Goal: Task Accomplishment & Management: Use online tool/utility

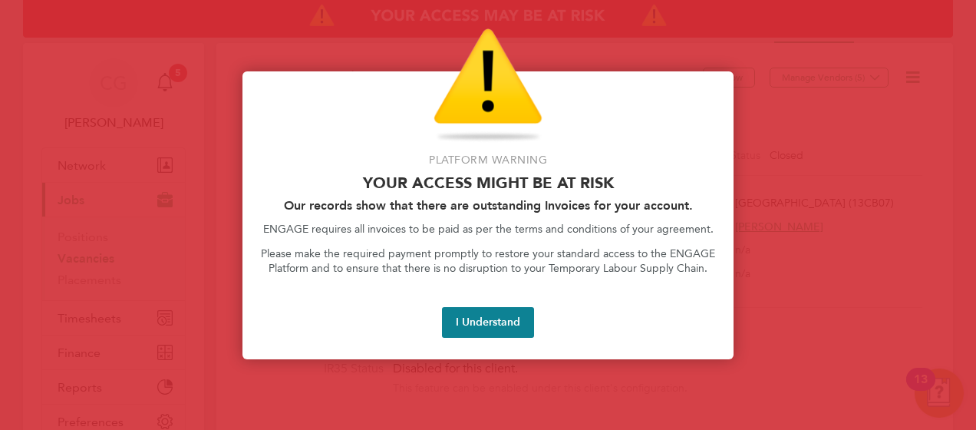
click at [472, 319] on button "I Understand" at bounding box center [488, 322] width 92 height 31
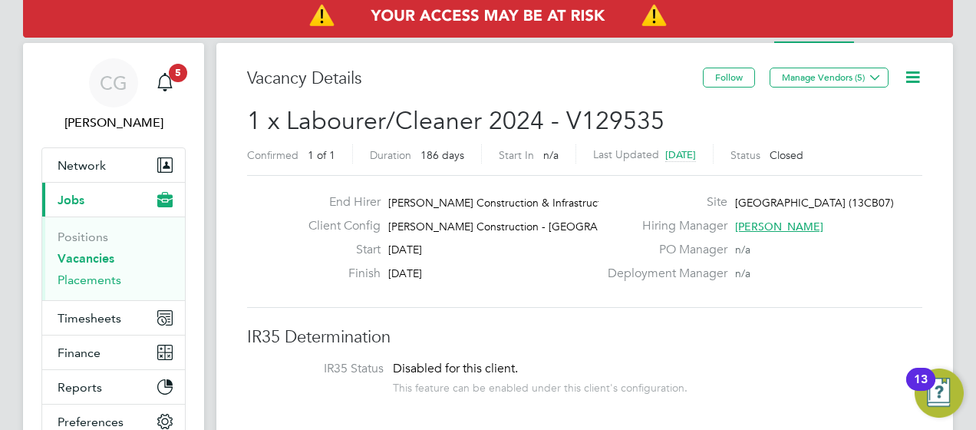
click at [107, 285] on link "Placements" at bounding box center [90, 279] width 64 height 15
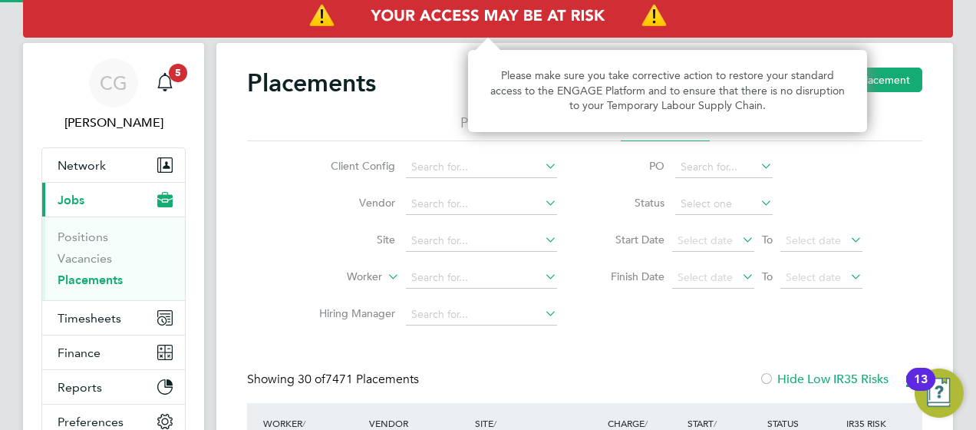
scroll to position [71, 133]
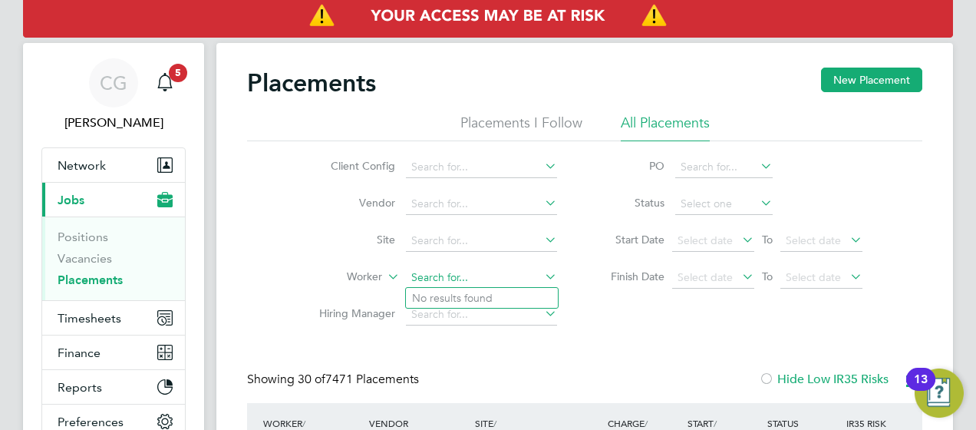
click at [429, 273] on input at bounding box center [481, 277] width 151 height 21
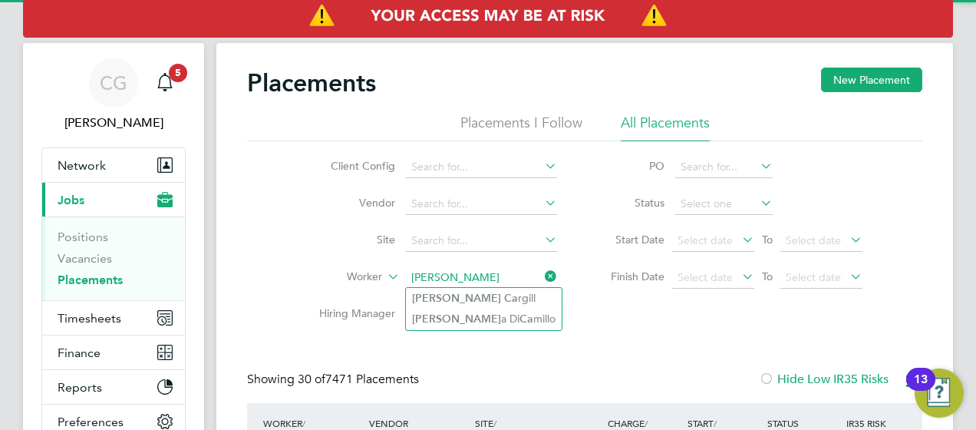
click at [484, 290] on li "[PERSON_NAME] rgill" at bounding box center [484, 298] width 156 height 21
type input "[PERSON_NAME]"
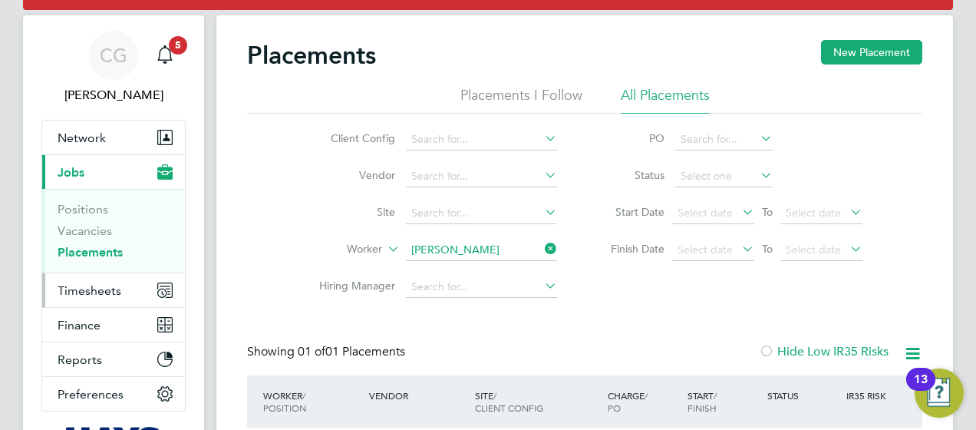
click at [107, 287] on span "Timesheets" at bounding box center [90, 290] width 64 height 15
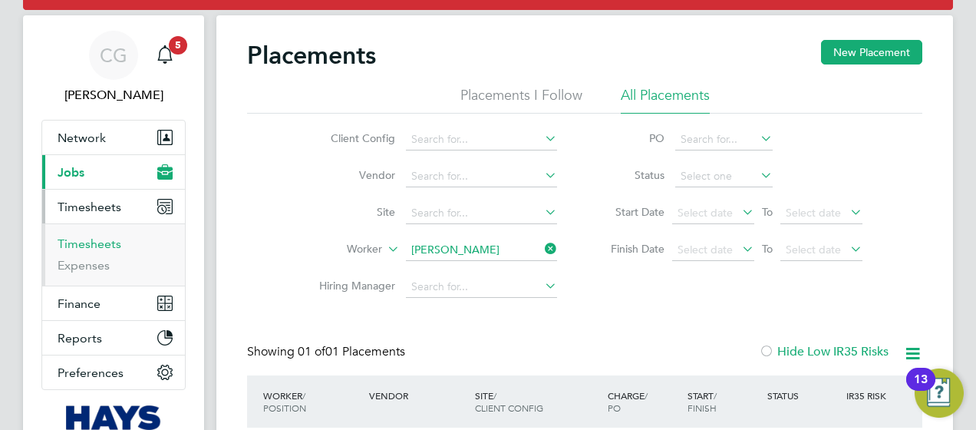
click at [101, 239] on link "Timesheets" at bounding box center [90, 243] width 64 height 15
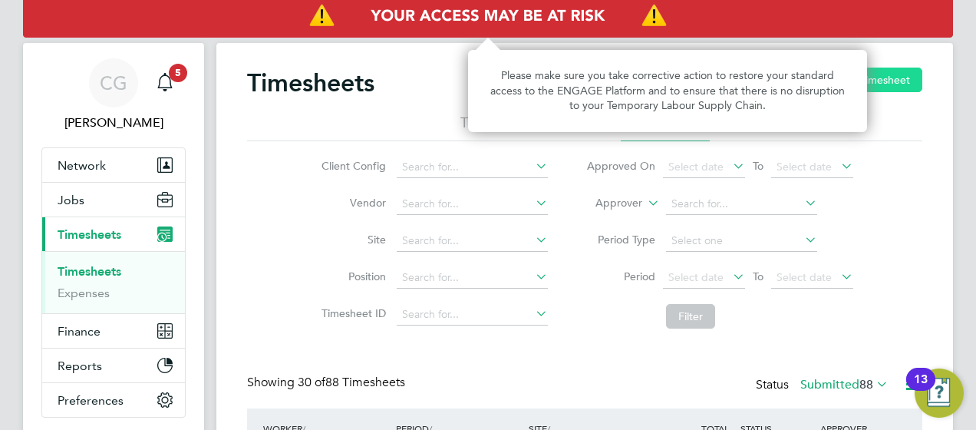
click at [920, 78] on button "New Timesheet" at bounding box center [871, 80] width 101 height 25
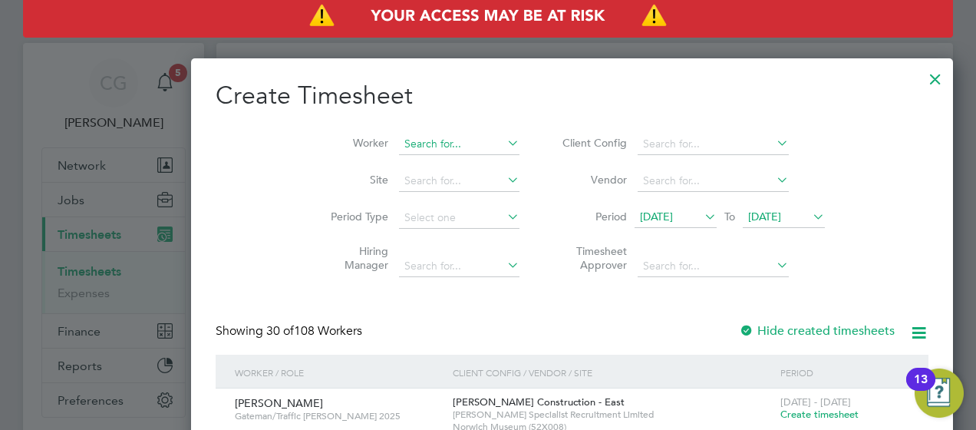
click at [399, 145] on input at bounding box center [459, 144] width 121 height 21
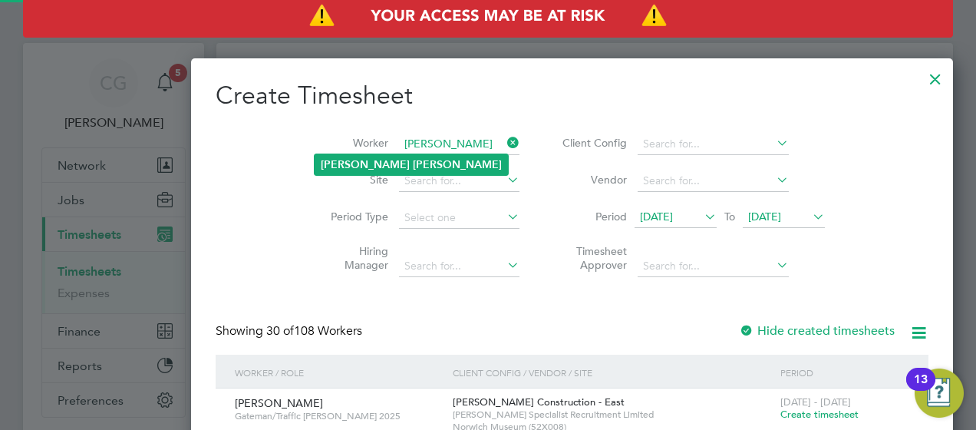
click at [413, 169] on b "[PERSON_NAME]" at bounding box center [457, 164] width 89 height 13
type input "[PERSON_NAME]"
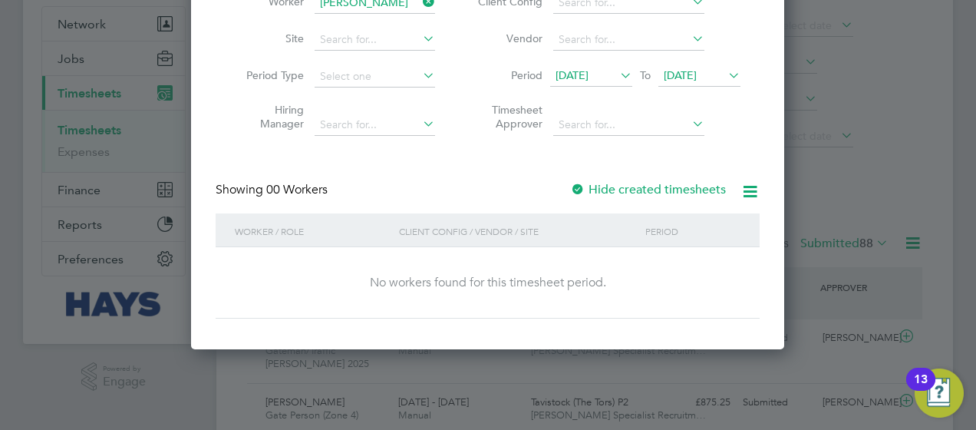
click at [640, 212] on div "Showing 00 Workers Hide created timesheets" at bounding box center [488, 197] width 544 height 31
click at [636, 196] on label "Hide created timesheets" at bounding box center [648, 189] width 156 height 15
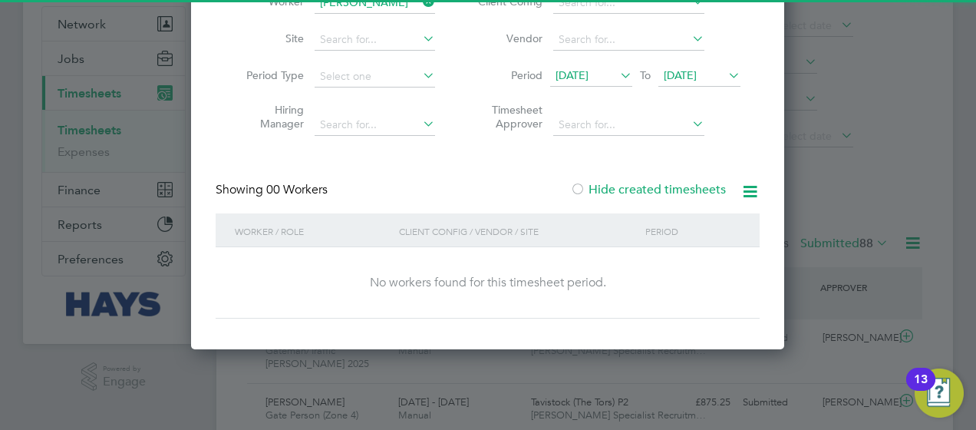
click at [743, 193] on icon at bounding box center [750, 191] width 19 height 19
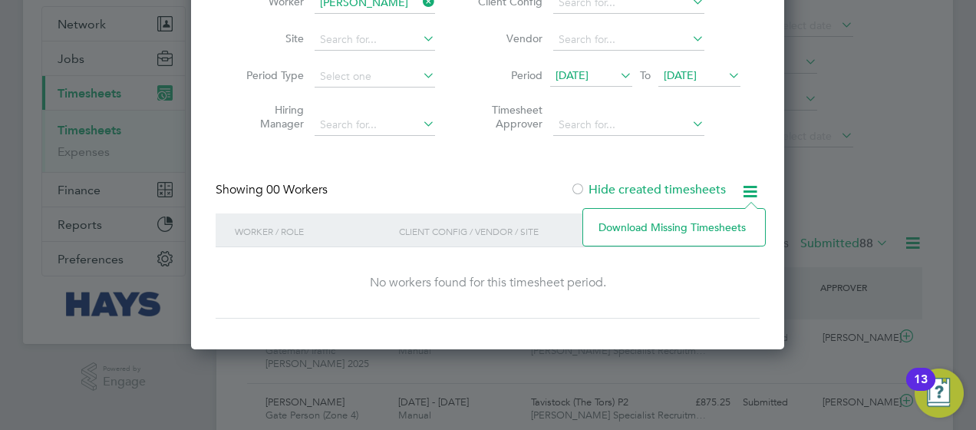
click at [613, 293] on div "No workers found for this timesheet period." at bounding box center [488, 282] width 514 height 71
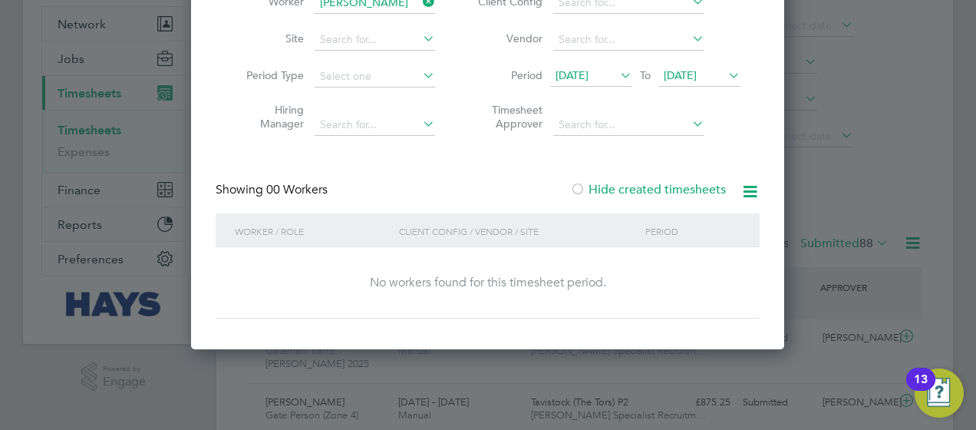
click at [608, 83] on span "[DATE]" at bounding box center [591, 76] width 82 height 21
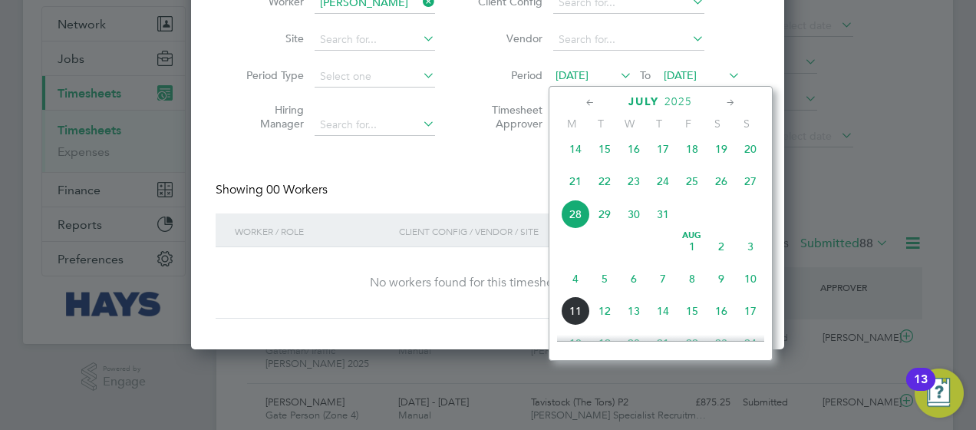
click at [568, 177] on span "21" at bounding box center [575, 181] width 29 height 29
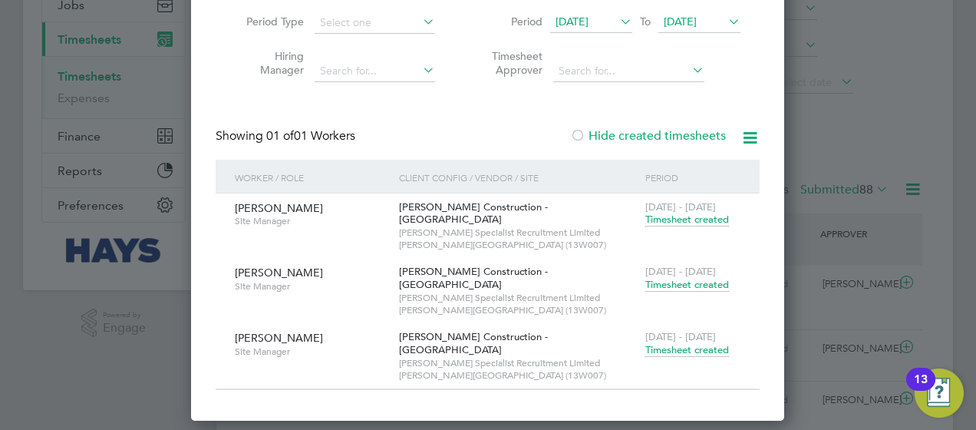
click at [675, 343] on span "Timesheet created" at bounding box center [688, 350] width 84 height 14
click at [720, 343] on span "Timesheet created" at bounding box center [688, 350] width 84 height 14
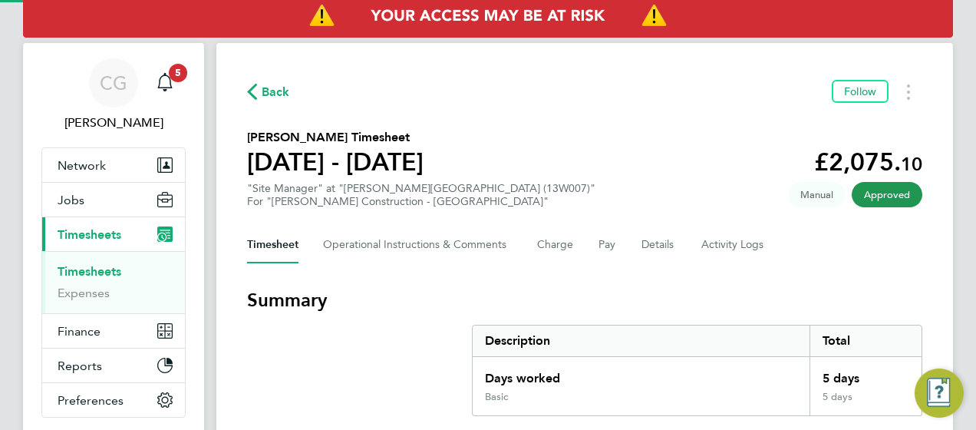
click at [656, 321] on section "Summary Description Total Days worked 5 days Basic 5 days" at bounding box center [584, 352] width 675 height 128
